Goal: Find specific page/section: Find specific page/section

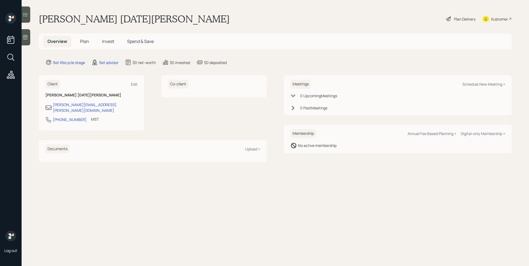
click at [503, 20] on div "Kustomer" at bounding box center [499, 19] width 17 height 6
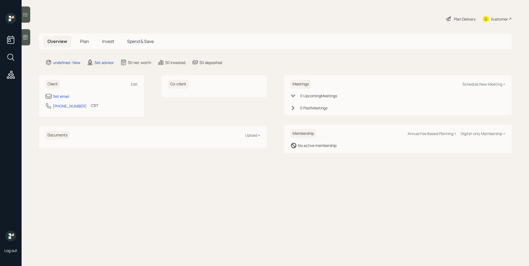
click at [24, 40] on div at bounding box center [26, 37] width 9 height 16
